Goal: Information Seeking & Learning: Learn about a topic

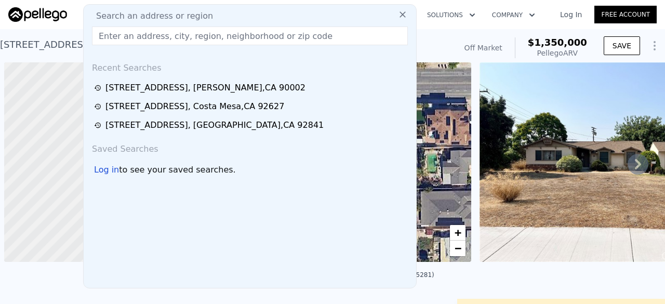
scroll to position [0, 228]
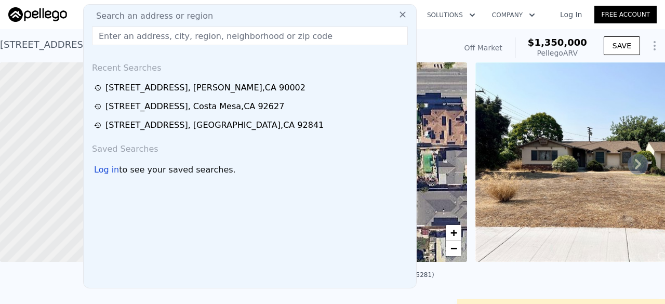
paste input "[STREET_ADDRESS]"
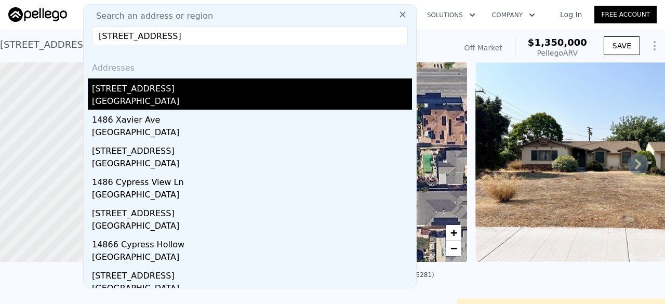
type input "[STREET_ADDRESS]"
click at [158, 93] on div "[STREET_ADDRESS]" at bounding box center [252, 86] width 320 height 17
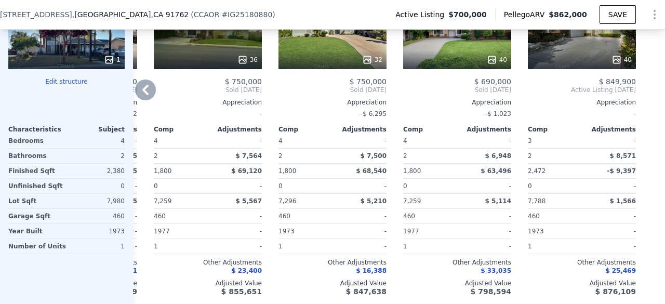
scroll to position [1217, 0]
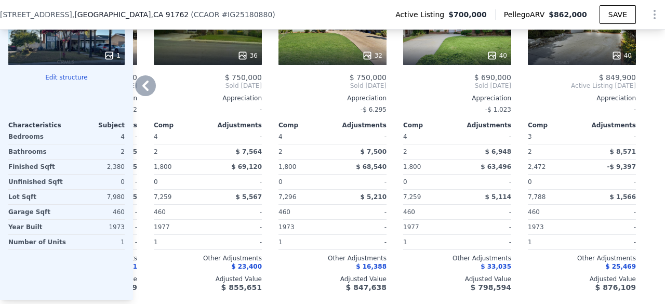
click at [558, 52] on div at bounding box center [582, 55] width 108 height 19
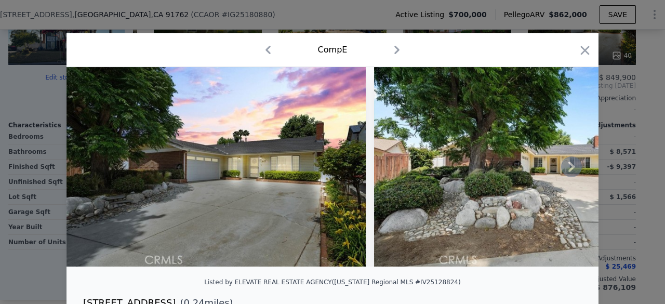
scroll to position [0, 62]
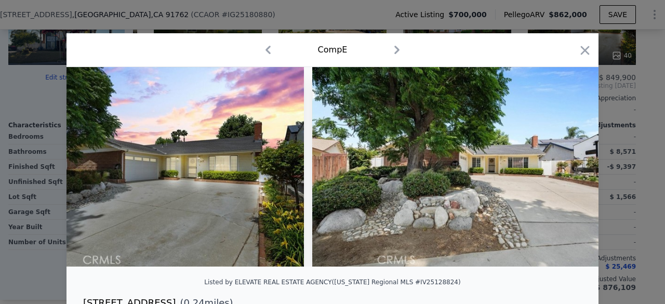
drag, startPoint x: 252, startPoint y: 165, endPoint x: 125, endPoint y: 286, distance: 175.3
click at [125, 286] on div "Listed by ELEVATE REAL ESTATE AGENCY ([US_STATE] Regional MLS #IV25128824)" at bounding box center [333, 285] width 532 height 21
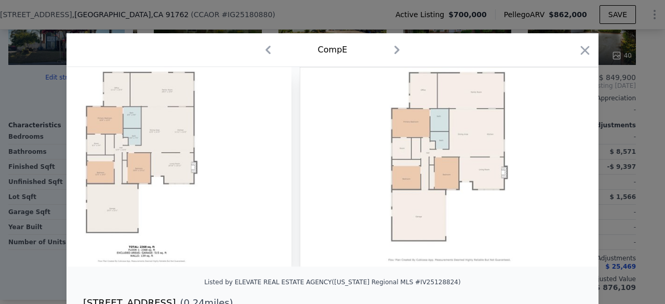
scroll to position [0, 11980]
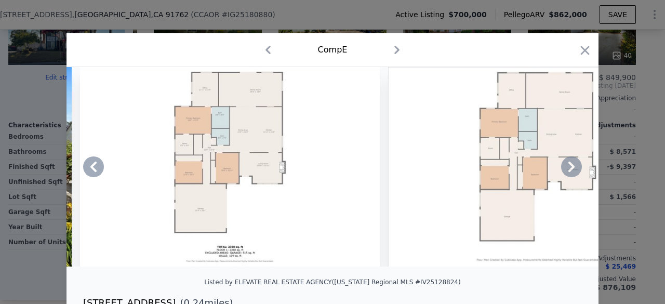
click at [182, 227] on img at bounding box center [230, 167] width 300 height 200
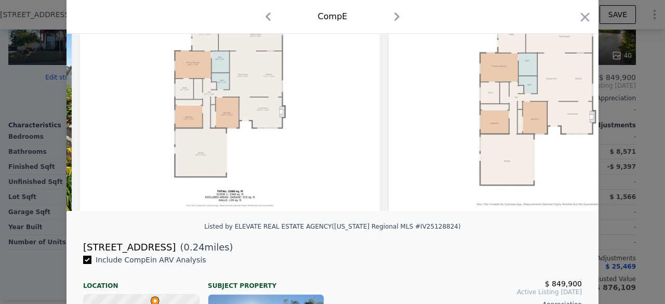
scroll to position [0, 0]
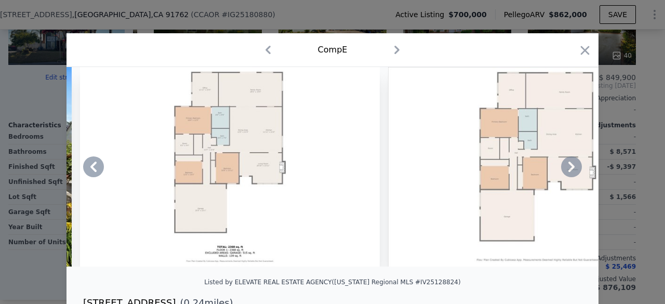
click at [302, 220] on img at bounding box center [230, 167] width 300 height 200
click at [276, 187] on img at bounding box center [230, 167] width 300 height 200
click at [581, 52] on icon "button" at bounding box center [585, 50] width 9 height 9
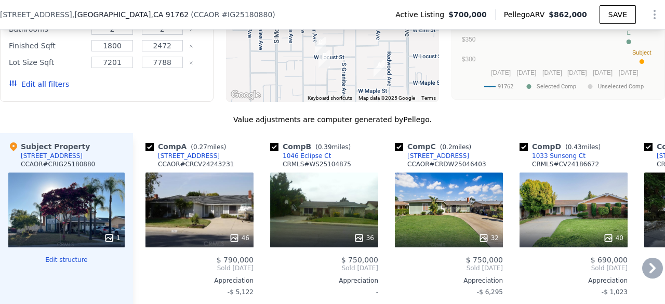
scroll to position [1100, 0]
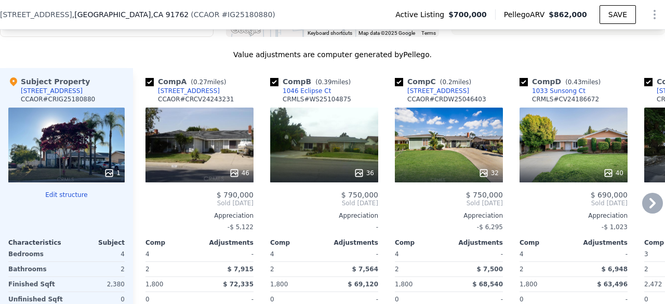
click at [474, 138] on div "32" at bounding box center [449, 145] width 108 height 75
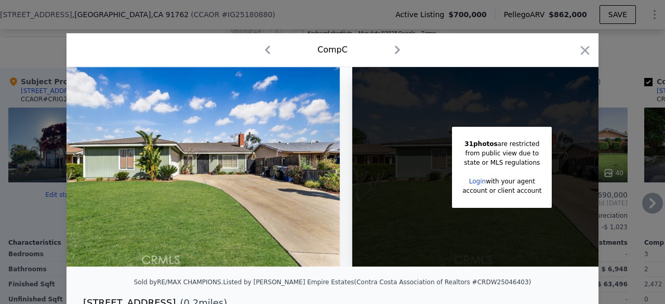
scroll to position [0, 28]
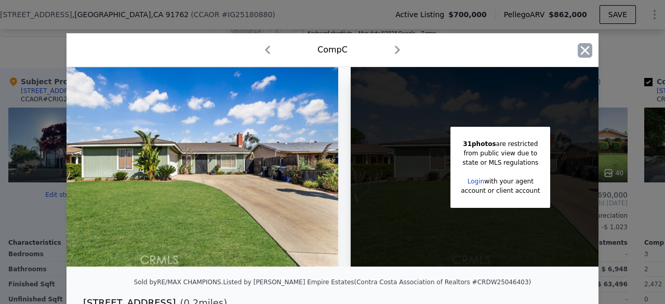
click at [578, 51] on icon "button" at bounding box center [585, 50] width 15 height 15
